Goal: Task Accomplishment & Management: Manage account settings

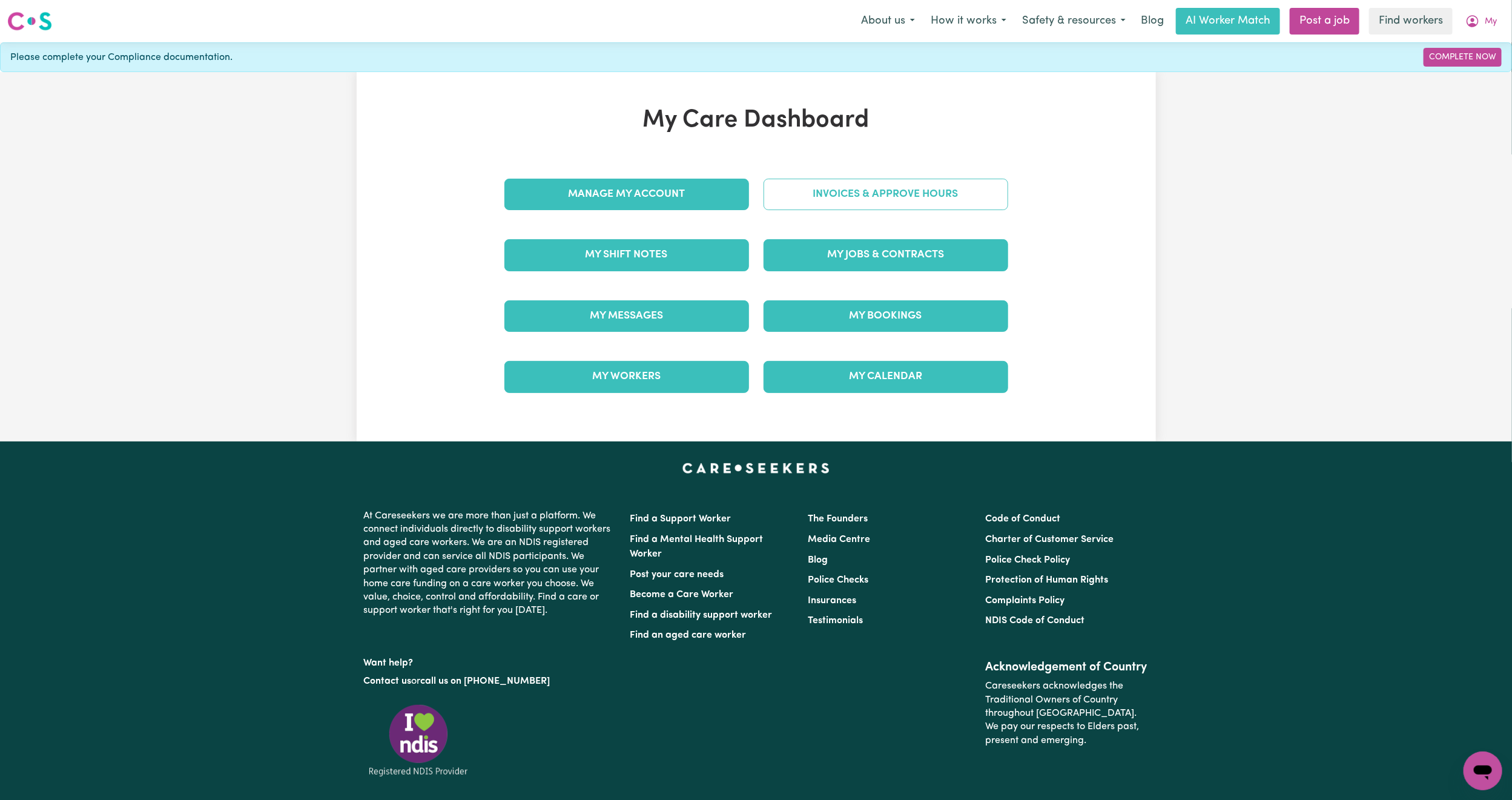
click at [887, 181] on link "Invoices & Approve Hours" at bounding box center [886, 194] width 244 height 32
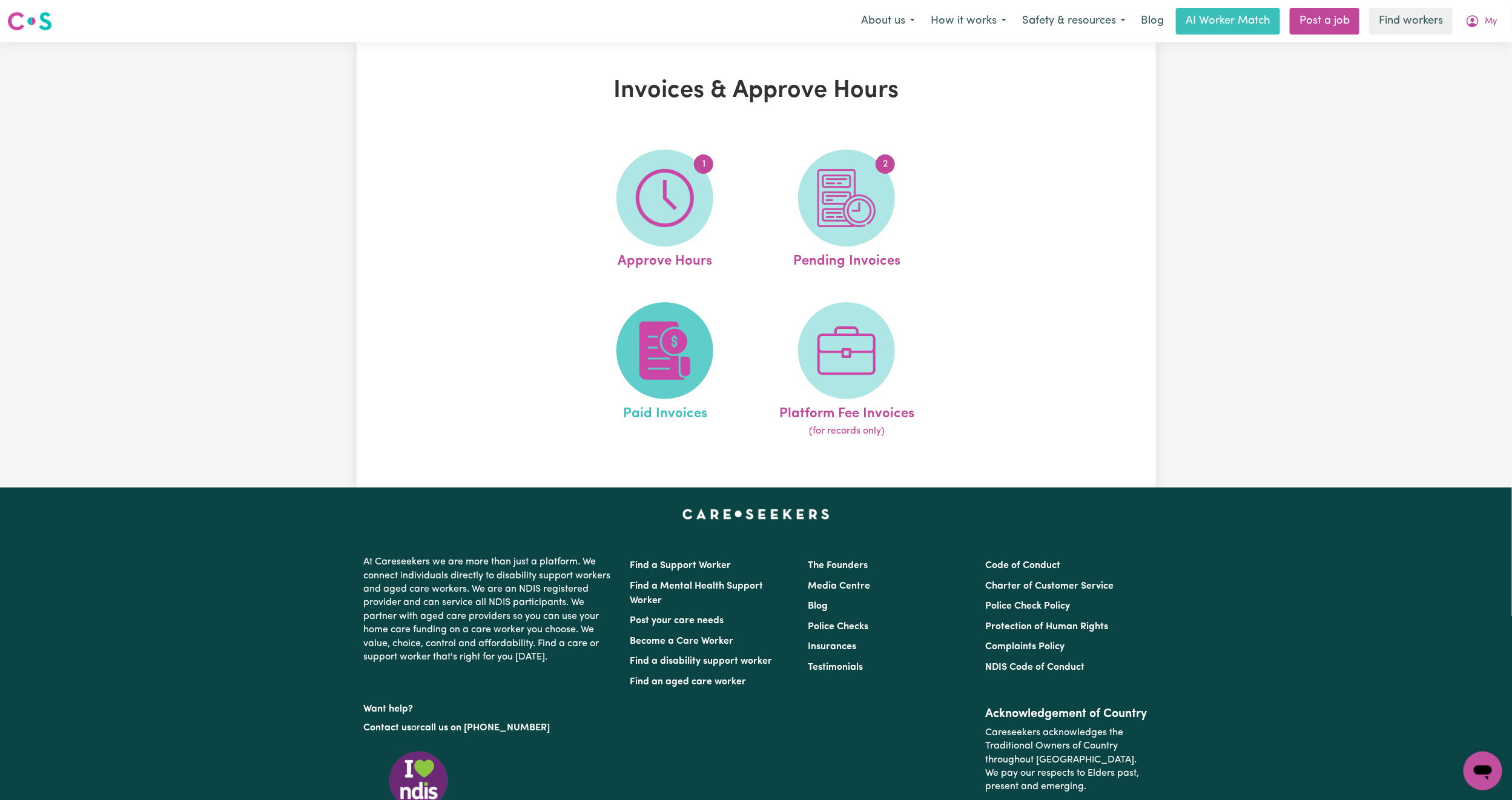
click at [655, 372] on img at bounding box center [665, 351] width 58 height 58
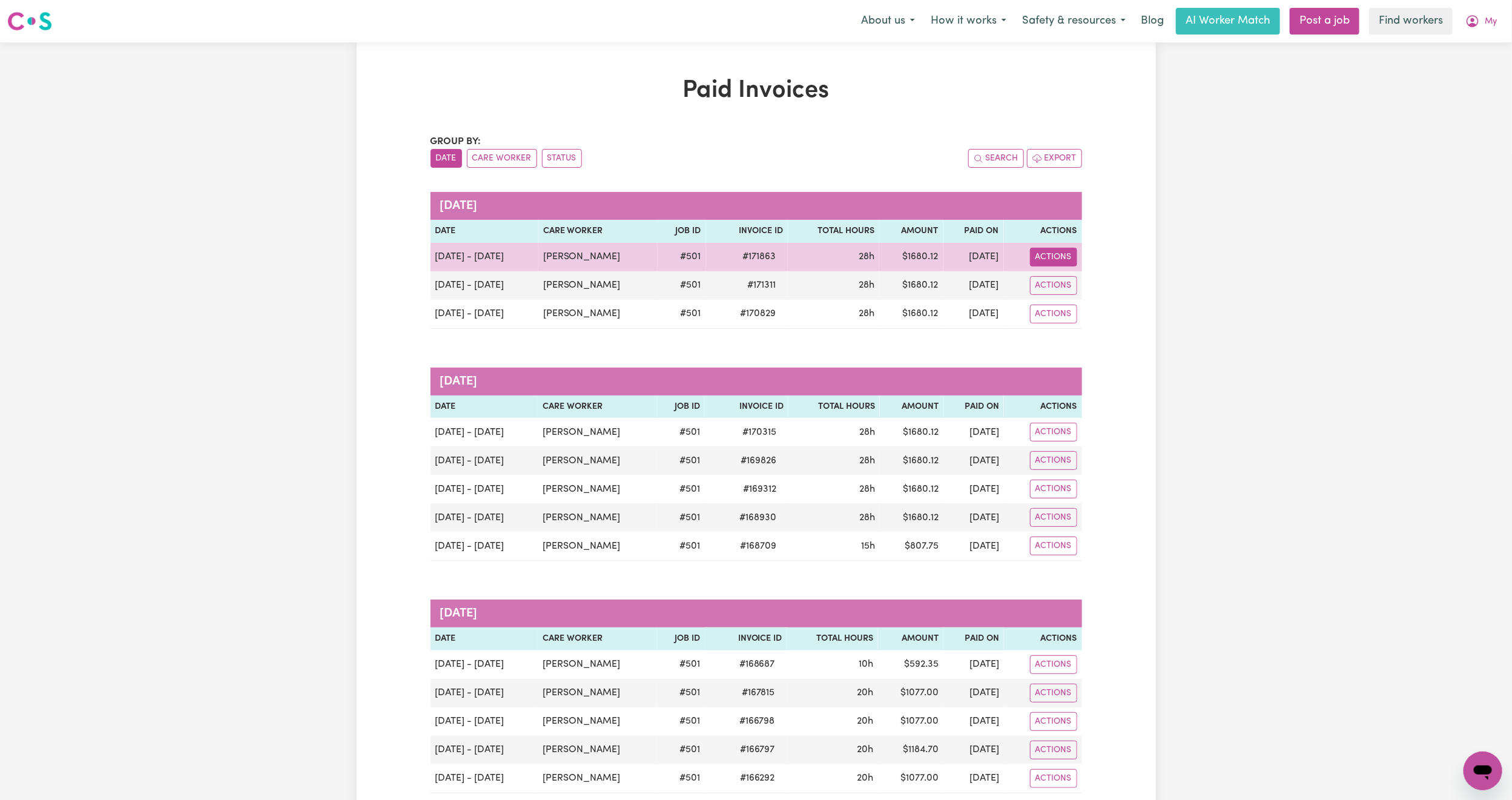
click at [1051, 261] on button "Actions" at bounding box center [1053, 257] width 47 height 19
click at [1066, 285] on link "Download Invoice" at bounding box center [1115, 286] width 172 height 24
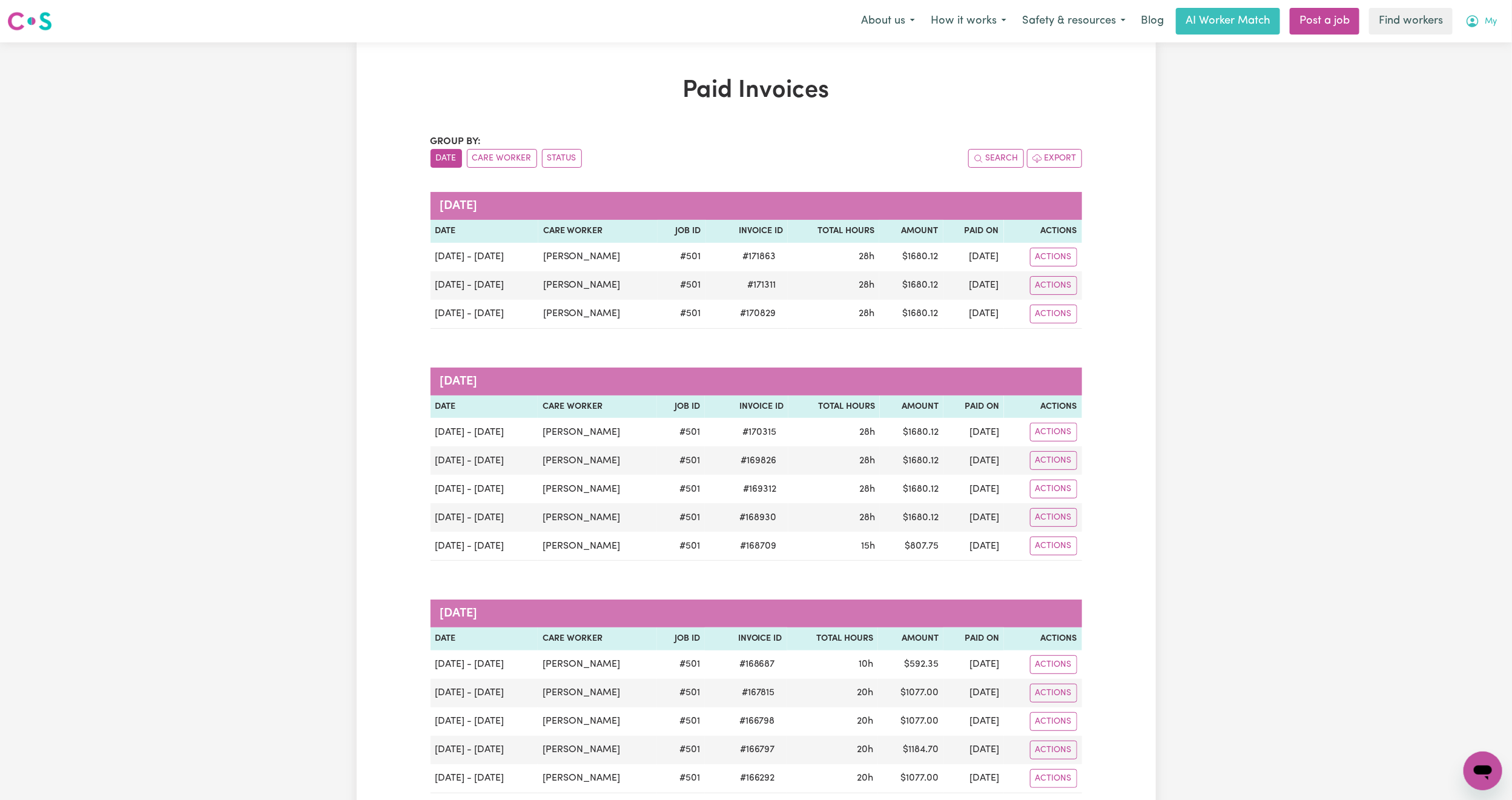
click at [1473, 20] on icon "My Account" at bounding box center [1472, 19] width 3 height 4
click at [1464, 40] on link "My Dashboard" at bounding box center [1456, 47] width 96 height 23
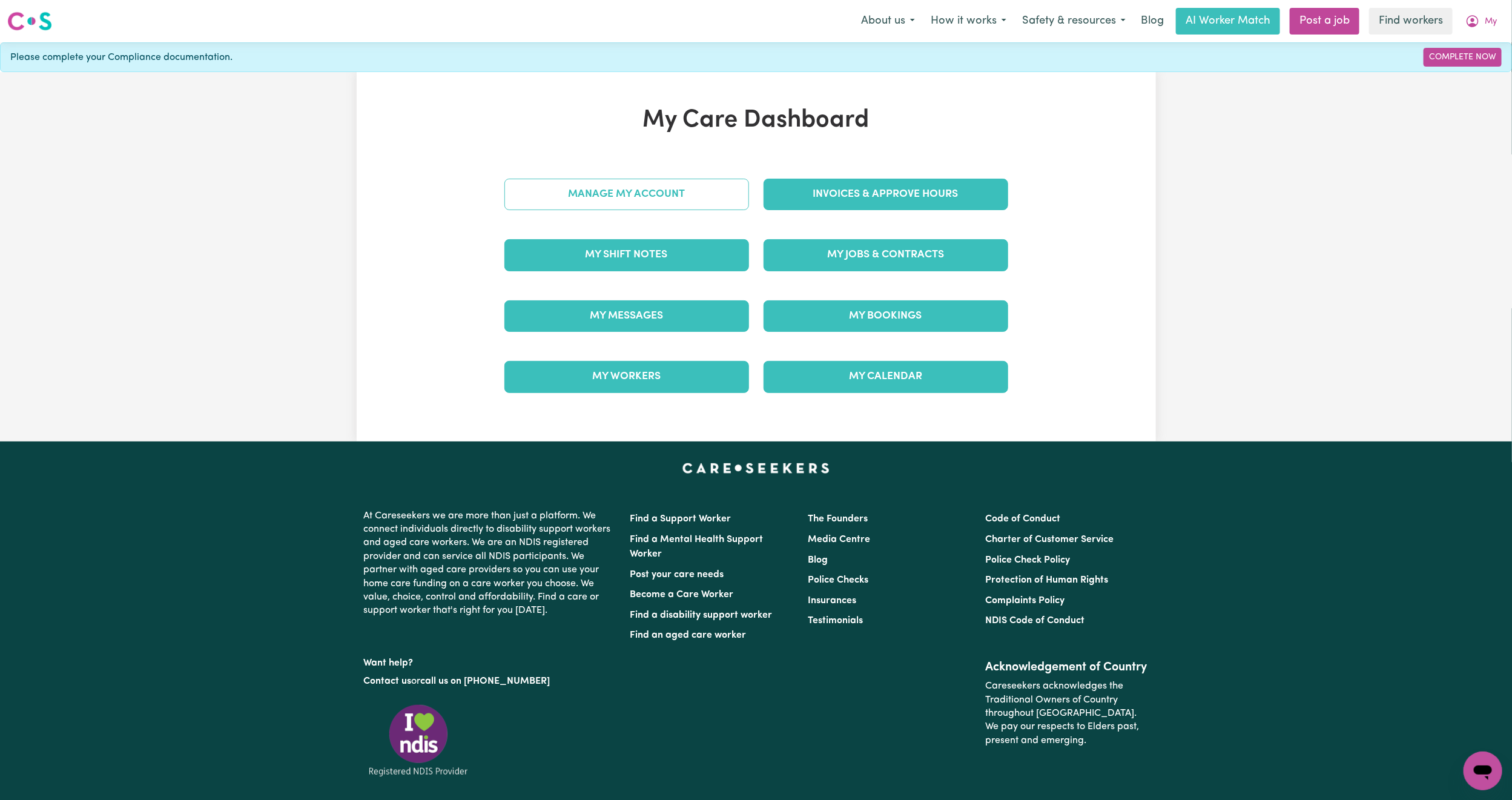
click at [554, 203] on link "Manage My Account" at bounding box center [626, 194] width 244 height 32
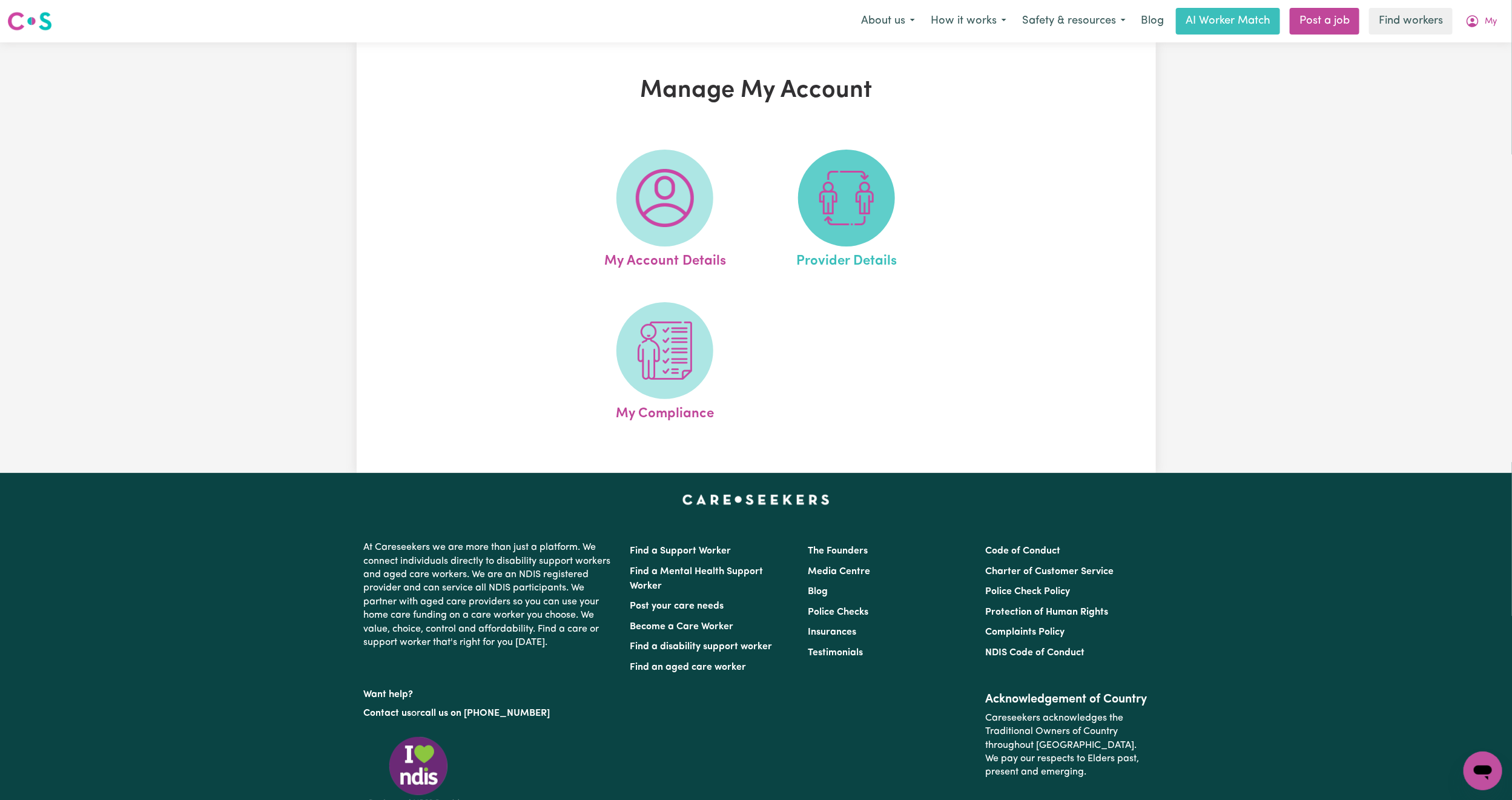
click at [826, 213] on img at bounding box center [847, 198] width 58 height 58
select select "AGED_HOME_CARE"
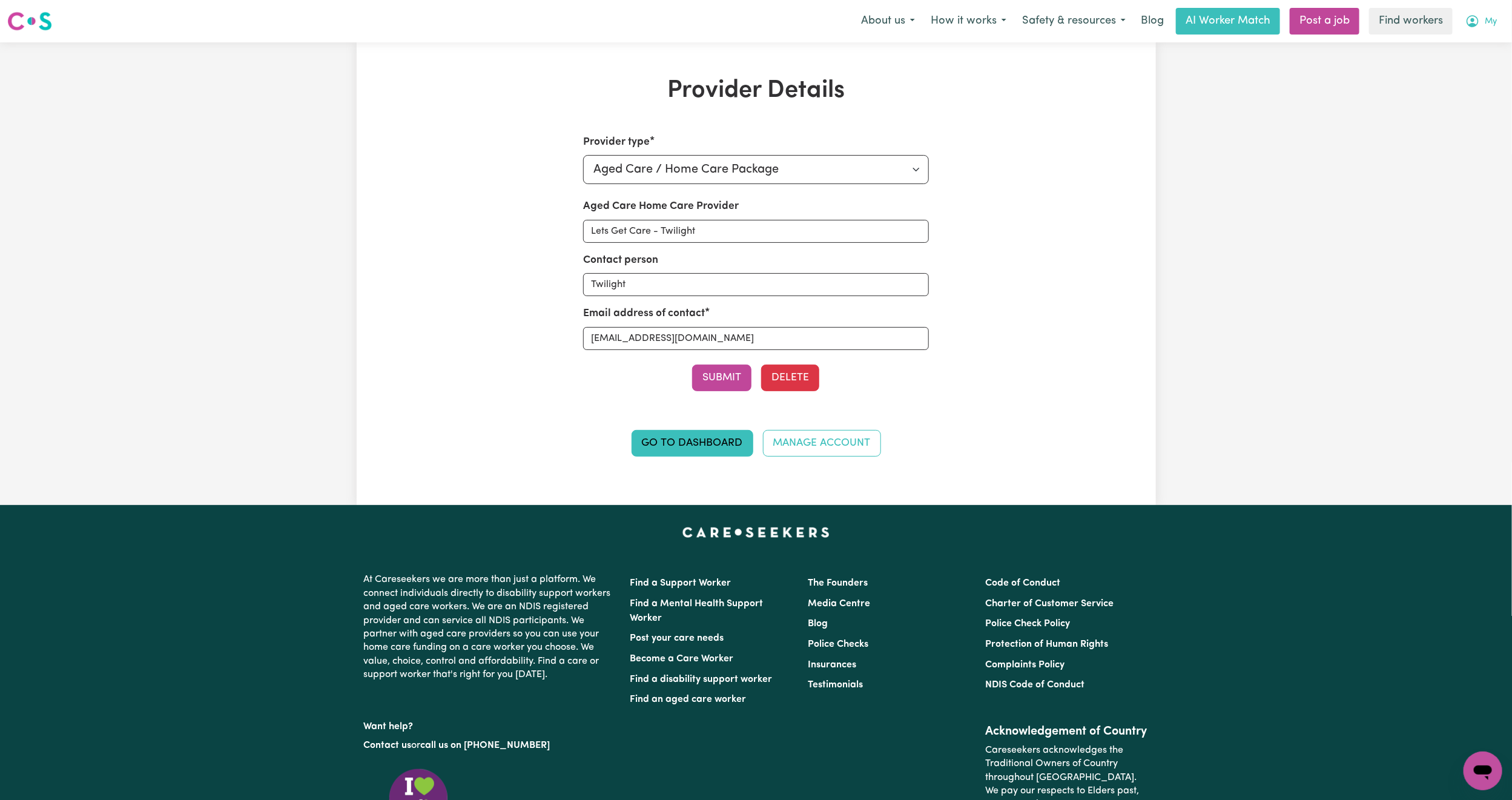
click at [1504, 20] on button "My" at bounding box center [1480, 20] width 47 height 25
click at [1491, 61] on link "Logout" at bounding box center [1456, 70] width 96 height 23
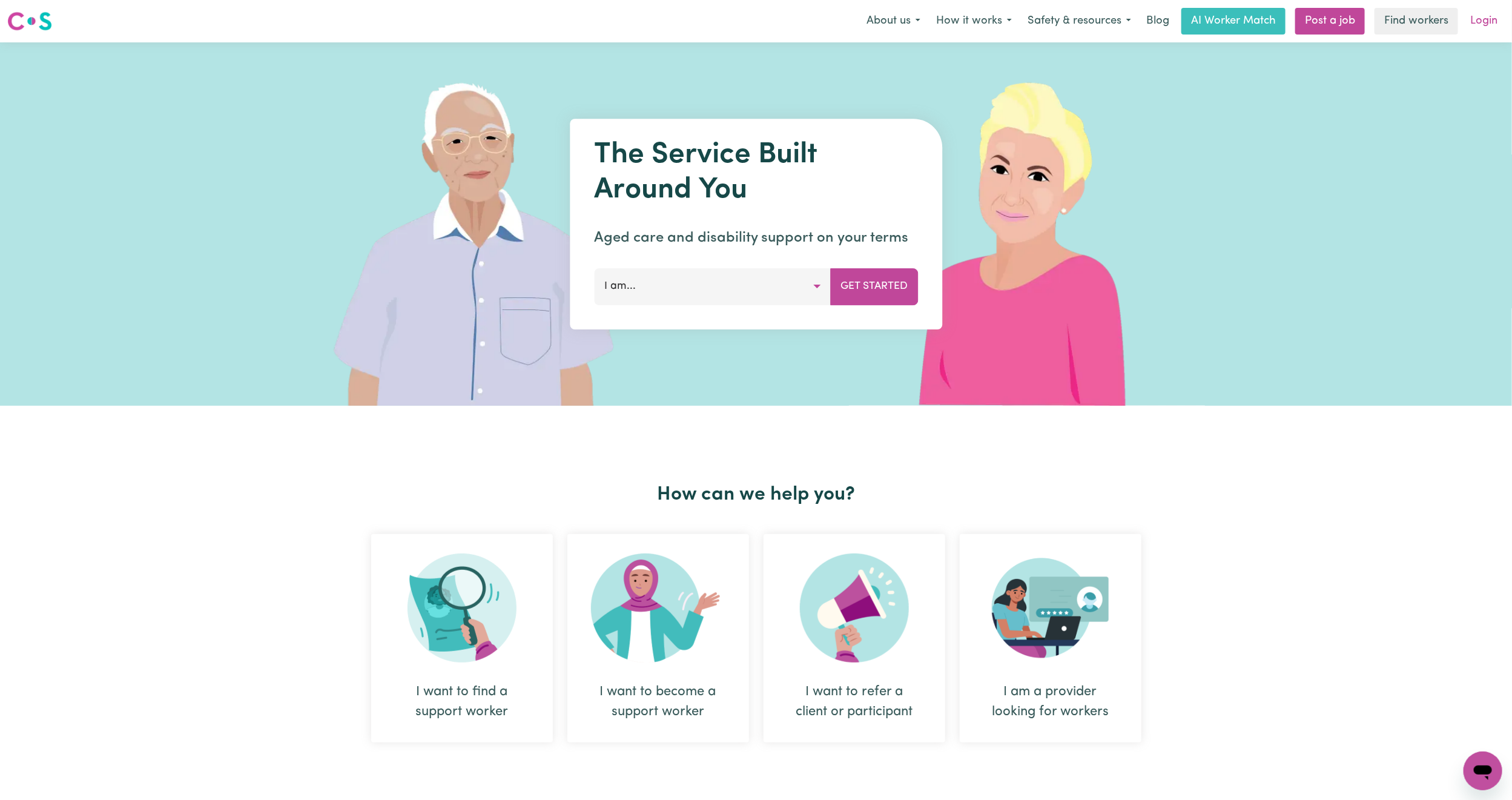
click at [1493, 23] on link "Login" at bounding box center [1484, 21] width 42 height 27
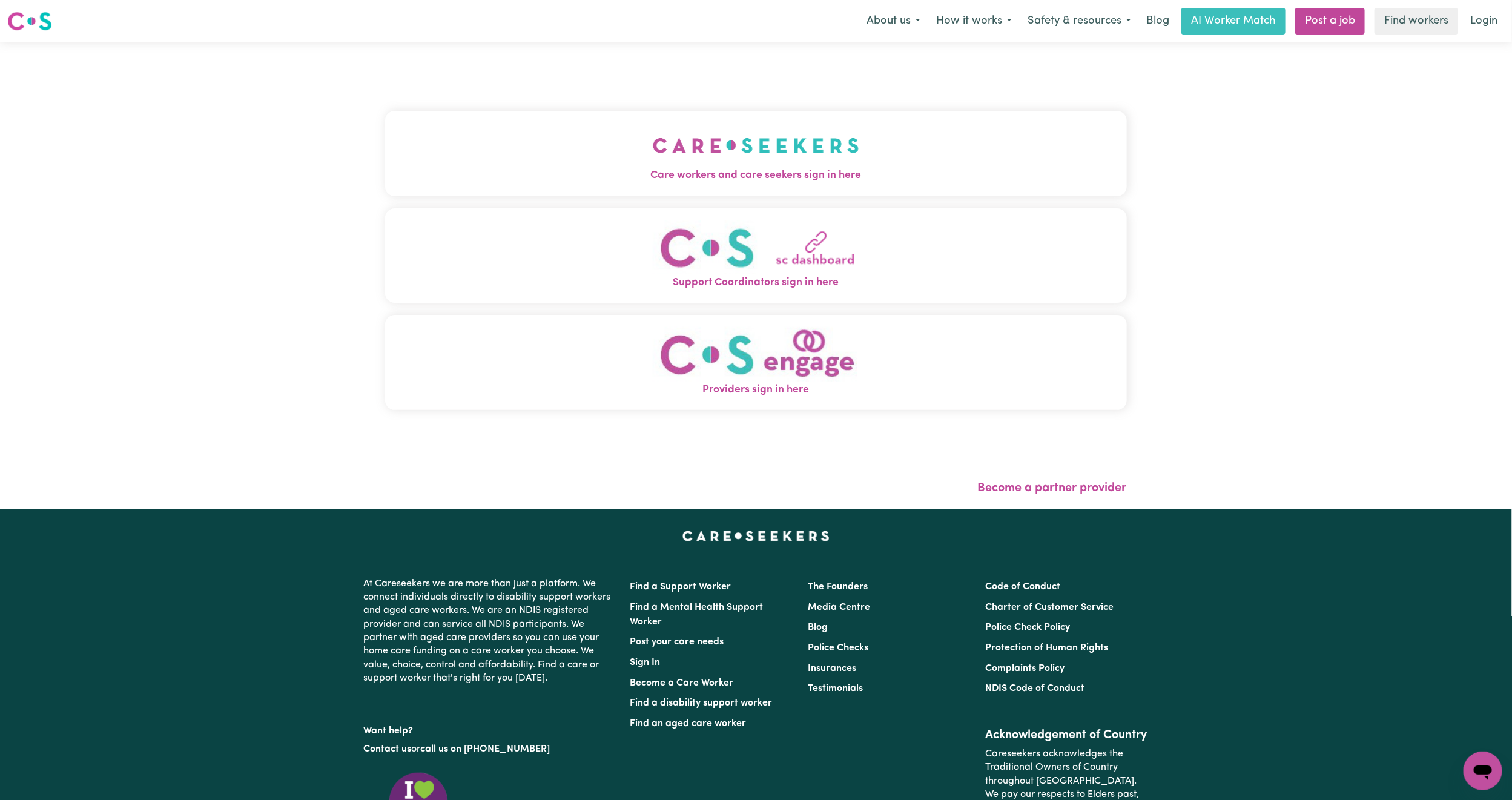
click at [877, 134] on button "Care workers and care seekers sign in here" at bounding box center [756, 153] width 741 height 85
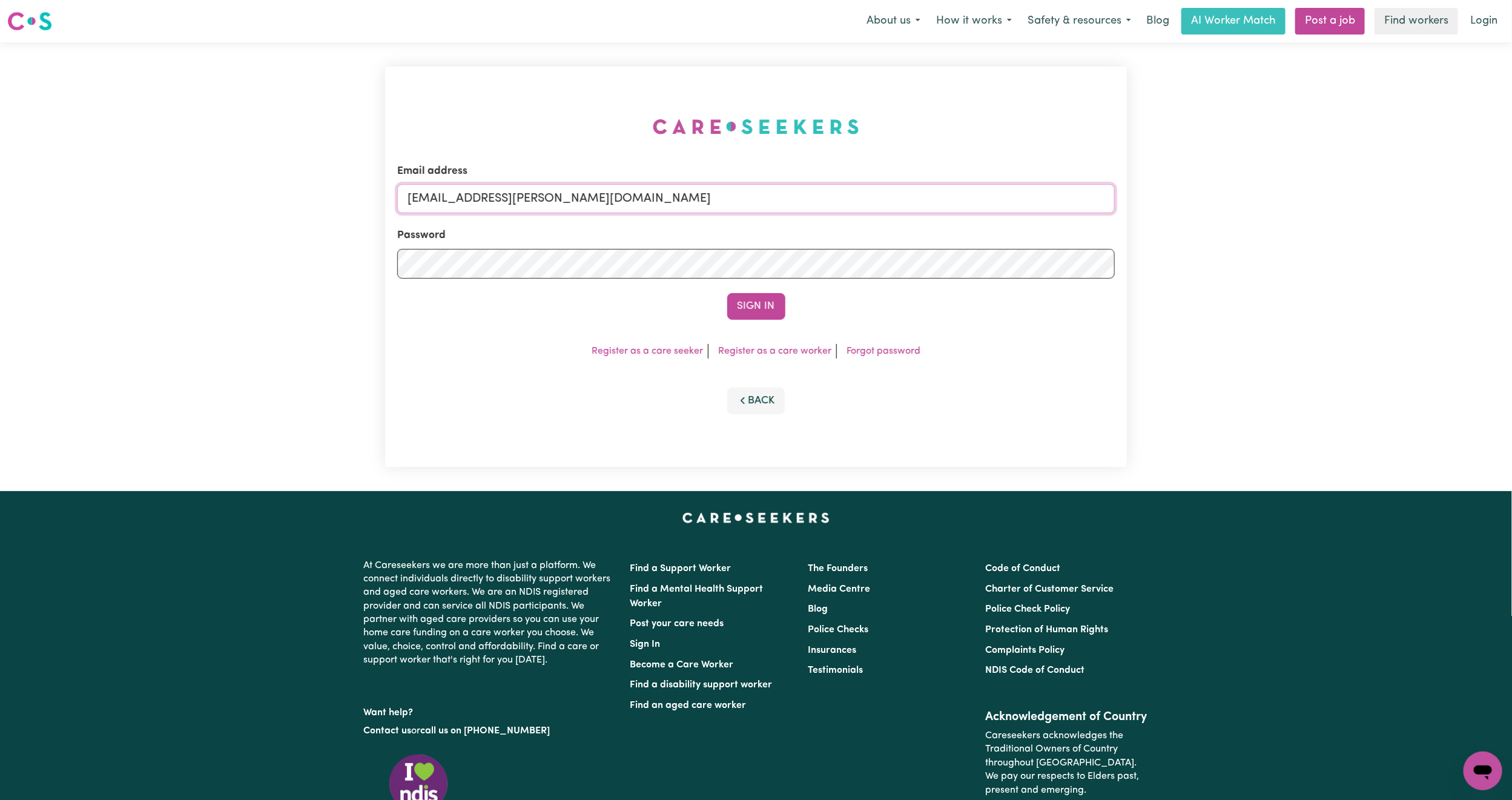
click at [809, 258] on form "Email address [EMAIL_ADDRESS][PERSON_NAME][DOMAIN_NAME] Password Sign In" at bounding box center [756, 241] width 717 height 156
paste input "[EMAIL_ADDRESS][DOMAIN_NAME]"
type input "superuser~[EMAIL_ADDRESS][DOMAIN_NAME]"
click at [754, 308] on button "Sign In" at bounding box center [756, 306] width 58 height 27
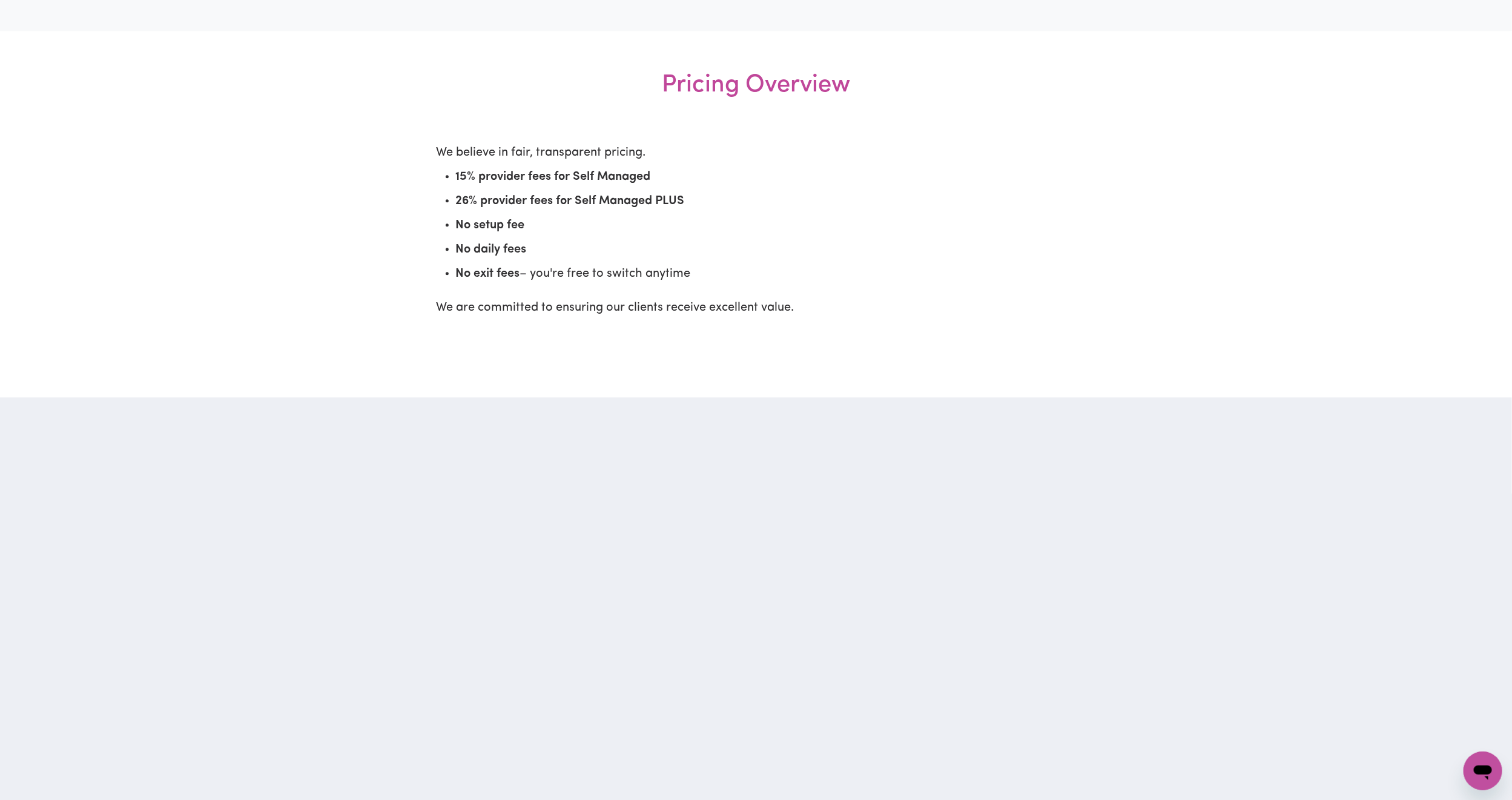
scroll to position [1817, 0]
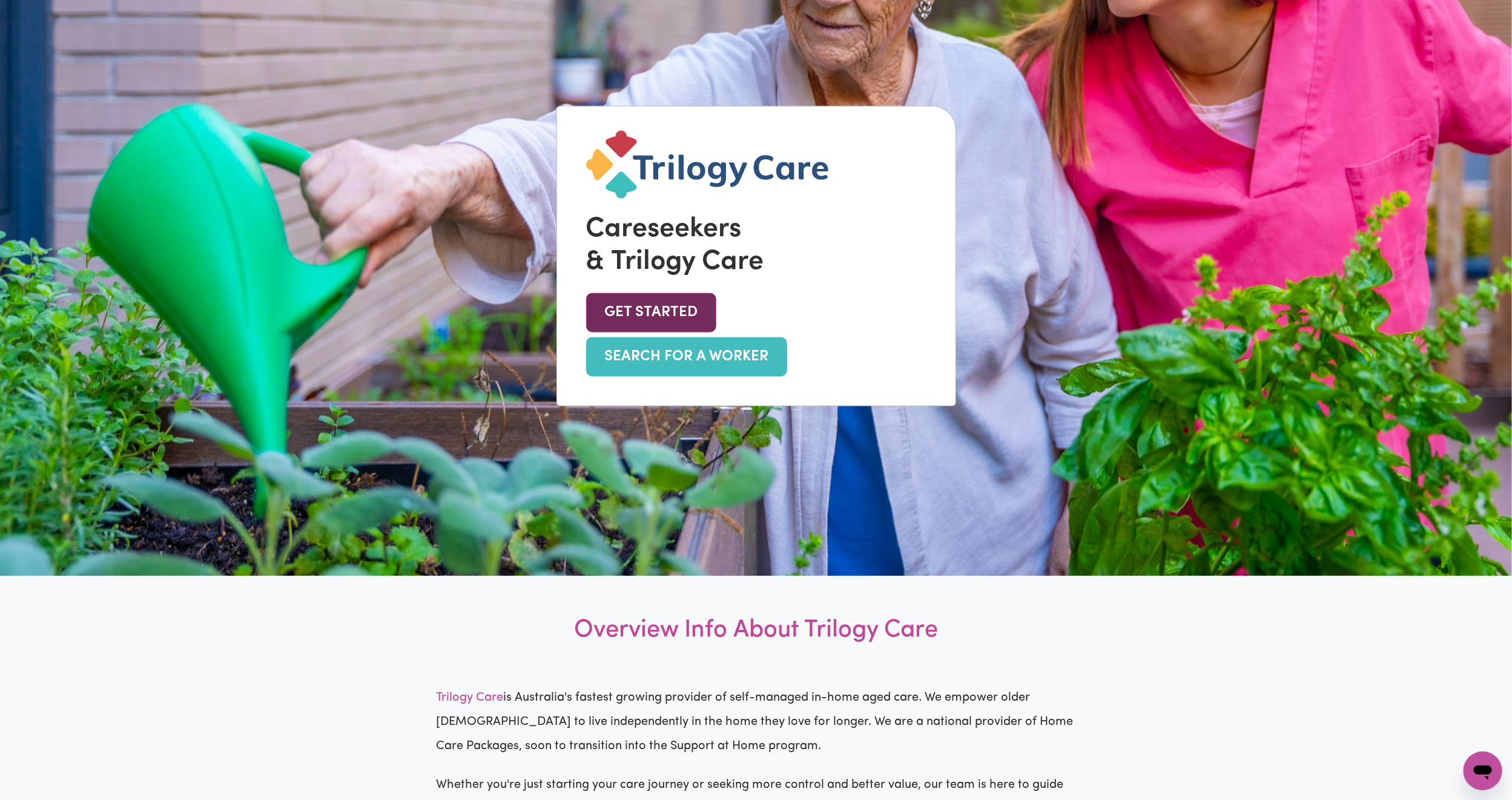
click at [634, 311] on link "GET STARTED" at bounding box center [651, 312] width 130 height 40
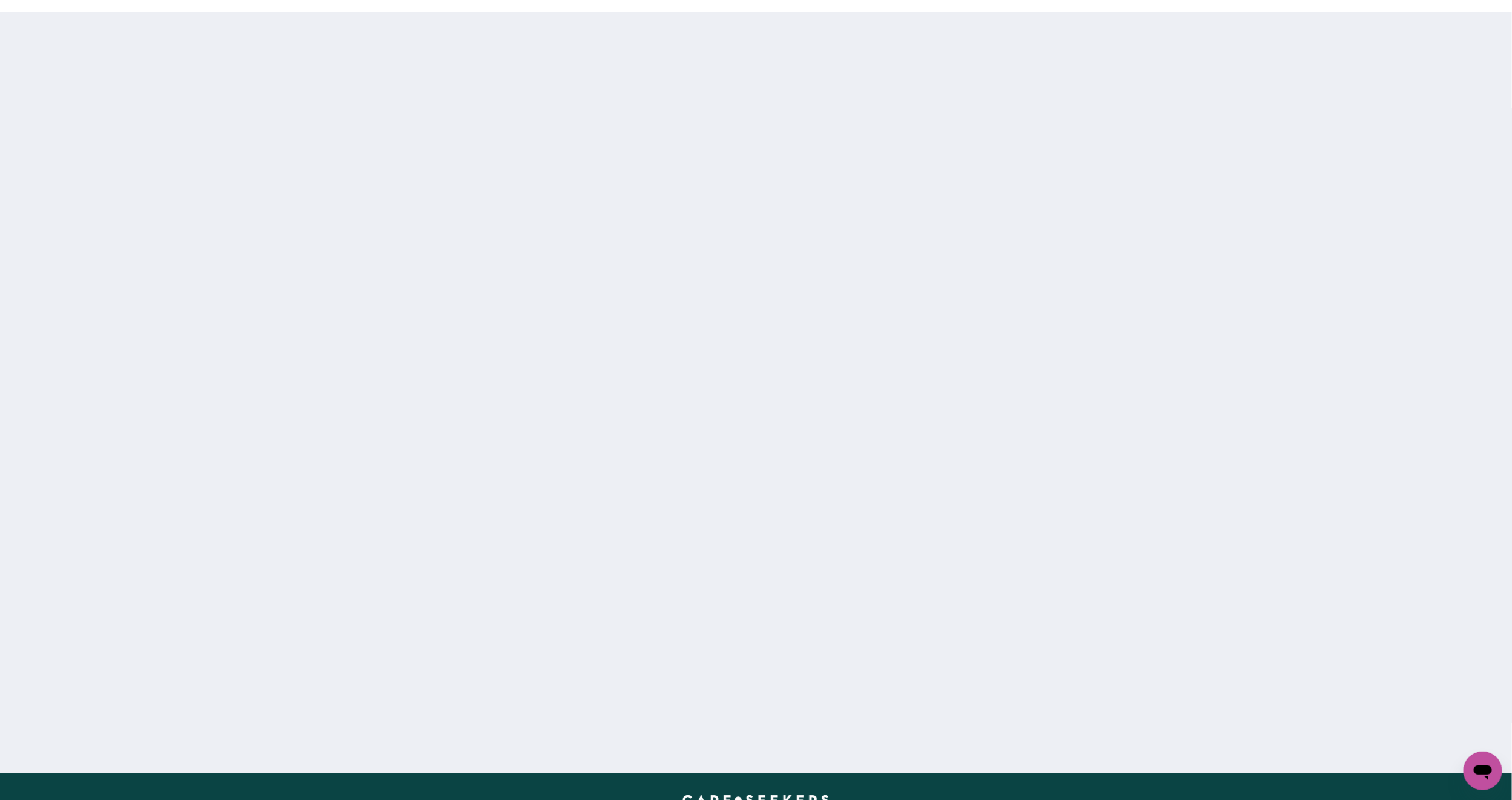
scroll to position [2212, 0]
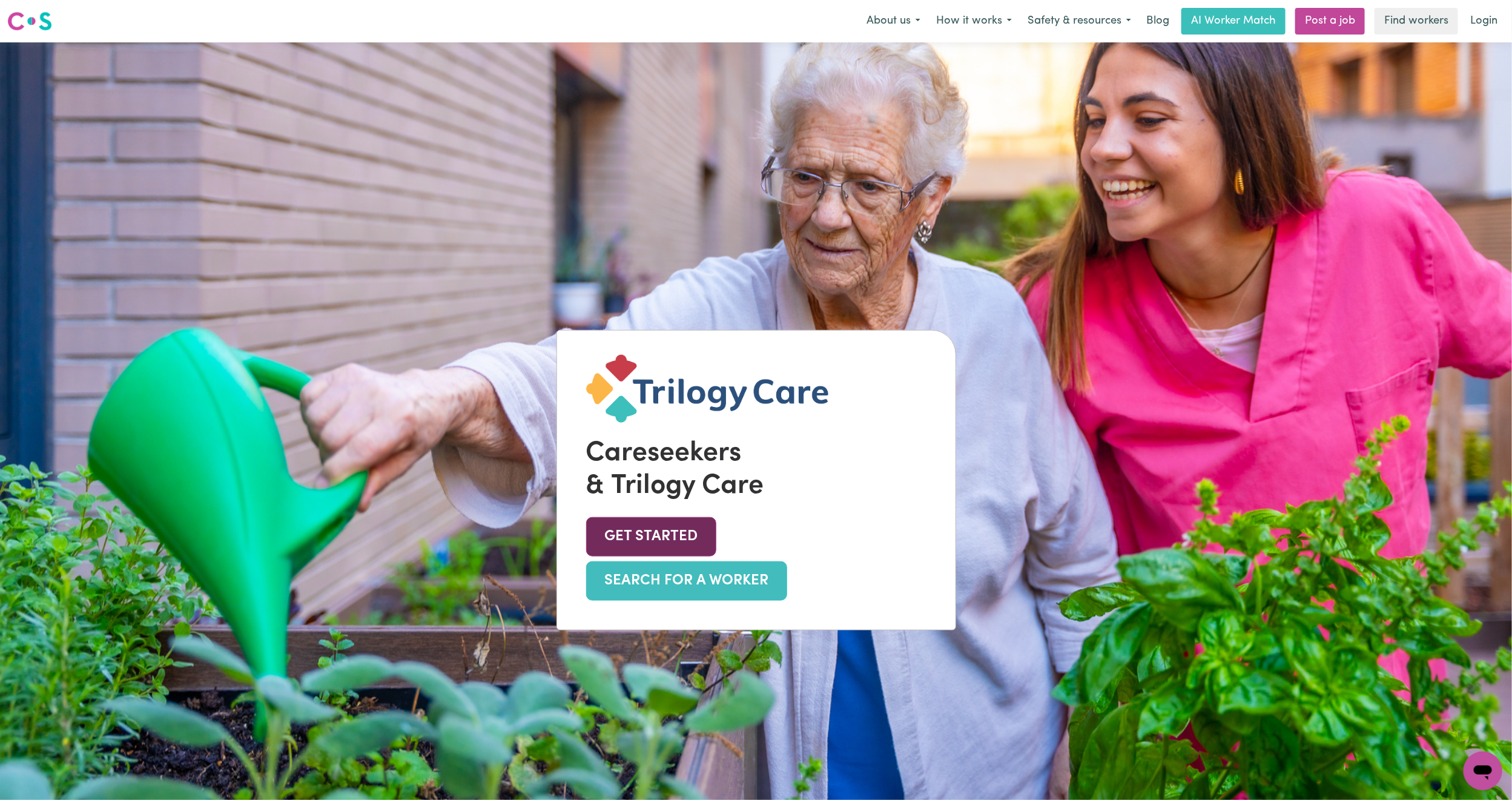
click at [669, 531] on link "GET STARTED" at bounding box center [651, 536] width 130 height 40
click at [1479, 23] on link "Login" at bounding box center [1484, 21] width 42 height 27
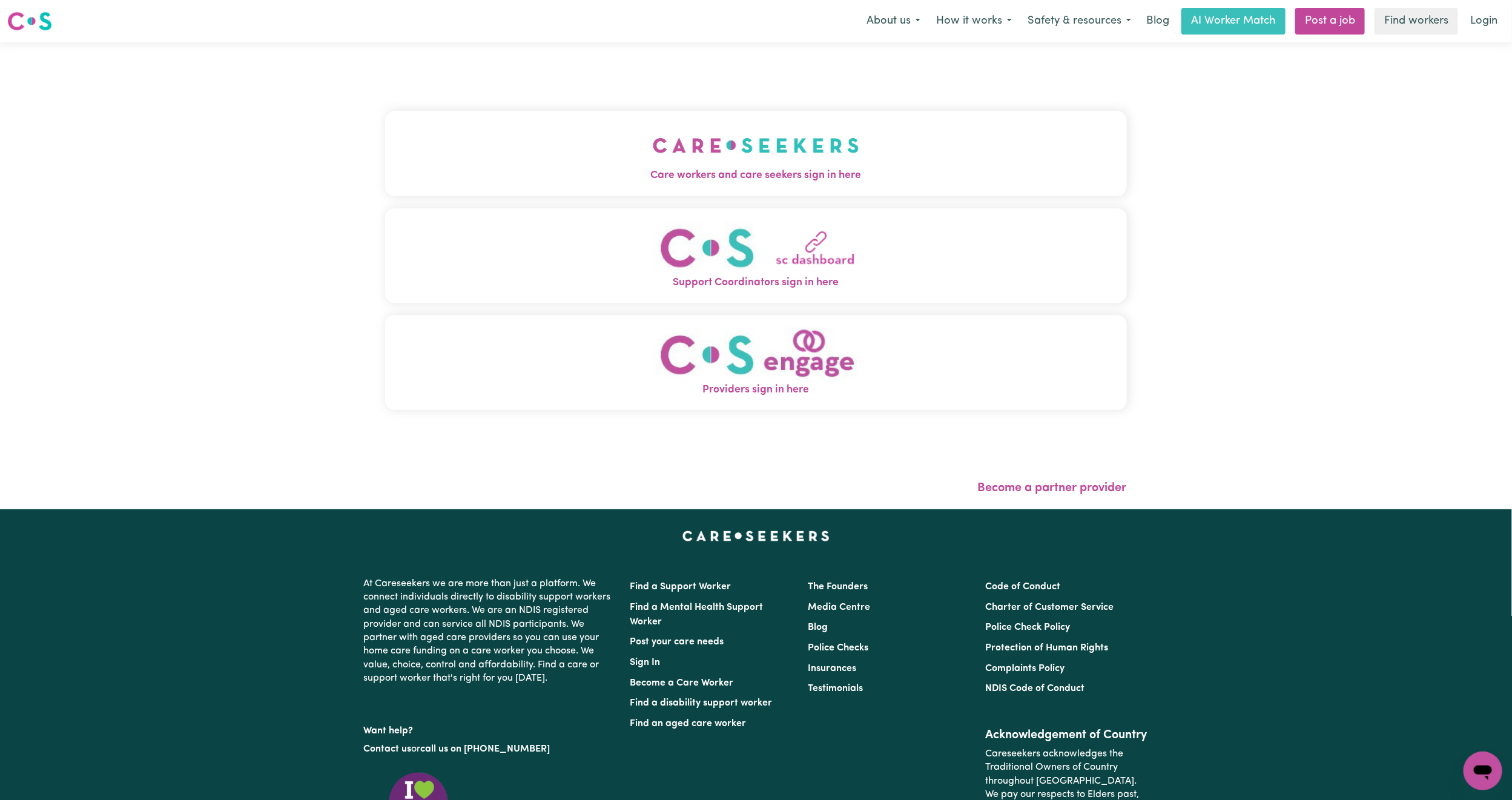
click at [452, 69] on div "Care workers and care seekers sign in here Support Coordinators sign in here Pr…" at bounding box center [756, 266] width 741 height 400
click at [482, 138] on button "Care workers and care seekers sign in here" at bounding box center [756, 153] width 741 height 85
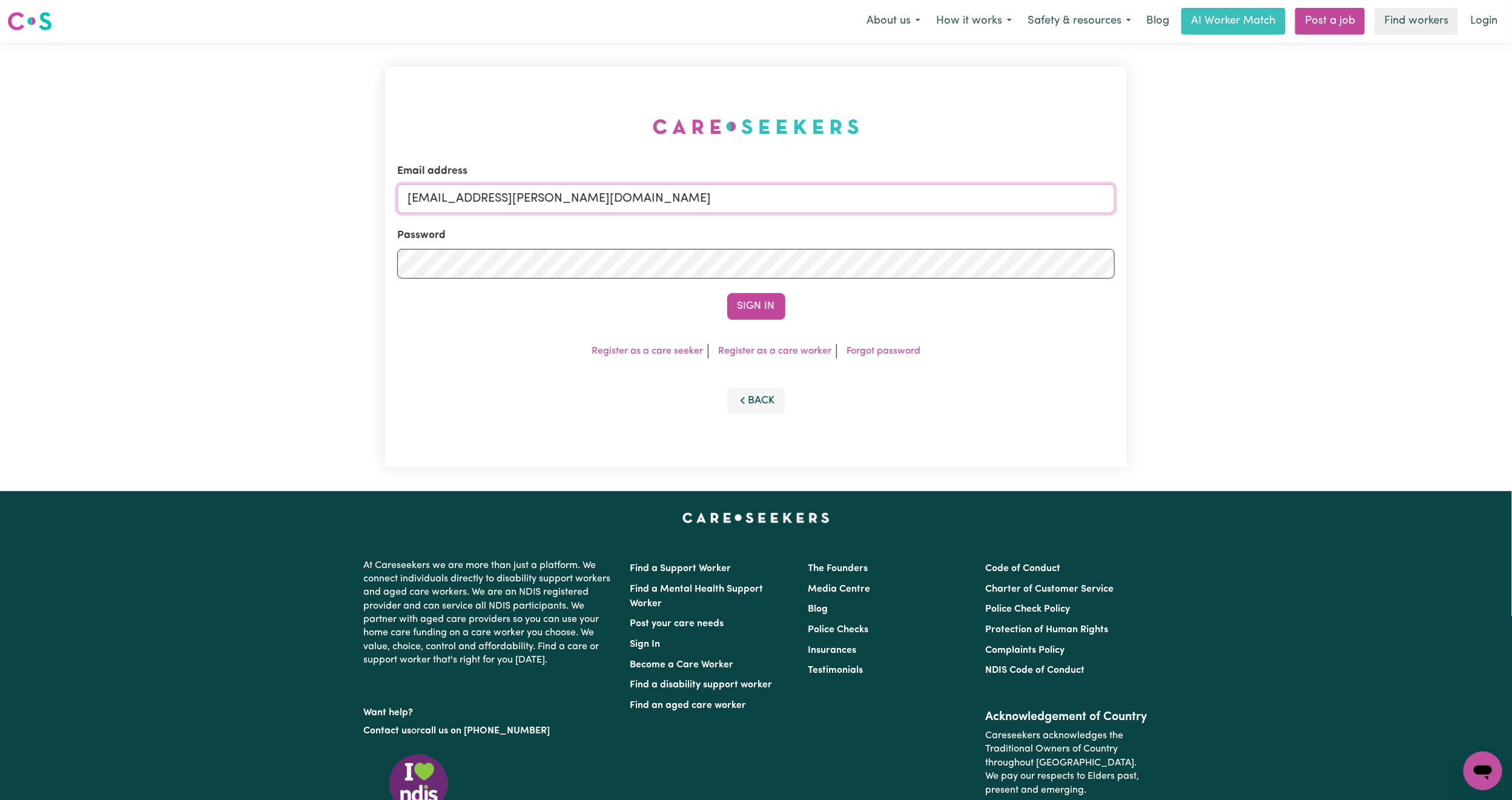
click at [600, 198] on input "[EMAIL_ADDRESS][PERSON_NAME][DOMAIN_NAME]" at bounding box center [756, 198] width 717 height 29
drag, startPoint x: 470, startPoint y: 198, endPoint x: 836, endPoint y: 244, distance: 368.9
click at [836, 244] on form "Email address [EMAIL_ADDRESS][PERSON_NAME][DOMAIN_NAME] Password Sign In" at bounding box center [756, 241] width 717 height 156
paste input "FrankieLeichhardtNSW"
type input "superuser~FrankieLeichhardtNSW@careseekers.com.au"
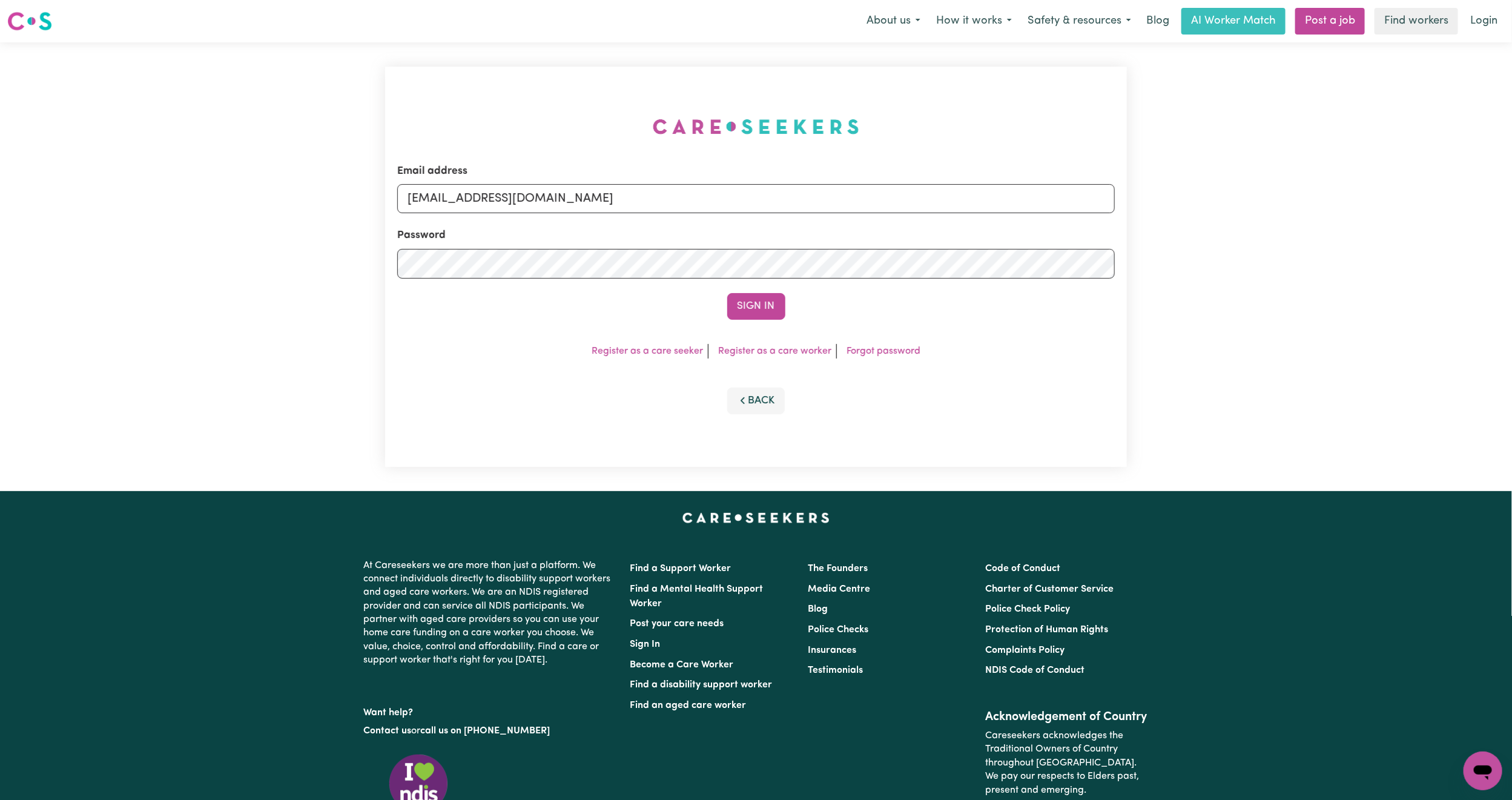
click at [762, 323] on div "Email address superuser~FrankieLeichhardtNSW@careseekers.com.au Password Sign I…" at bounding box center [756, 266] width 741 height 400
click at [750, 291] on form "Email address superuser~FrankieLeichhardtNSW@careseekers.com.au Password Sign In" at bounding box center [756, 241] width 717 height 156
click at [753, 295] on button "Sign In" at bounding box center [756, 306] width 58 height 27
